Goal: Task Accomplishment & Management: Use online tool/utility

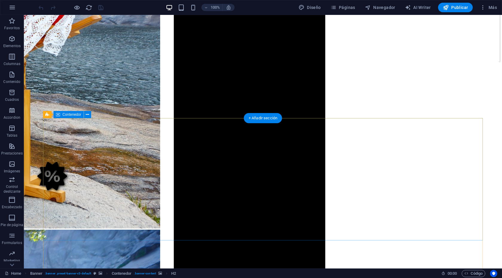
scroll to position [704, 0]
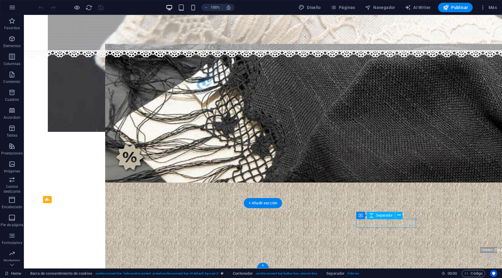
select select "px"
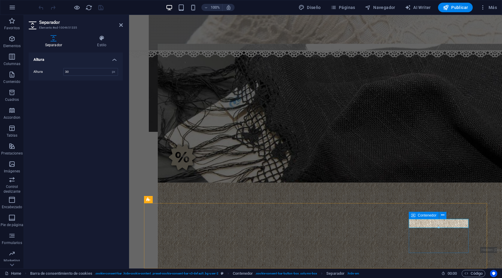
click at [411, 216] on icon at bounding box center [413, 215] width 4 height 7
select select "px"
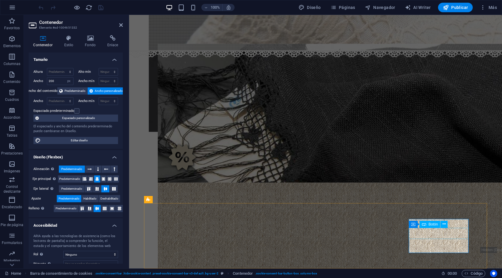
select select "%"
